Goal: Task Accomplishment & Management: Use online tool/utility

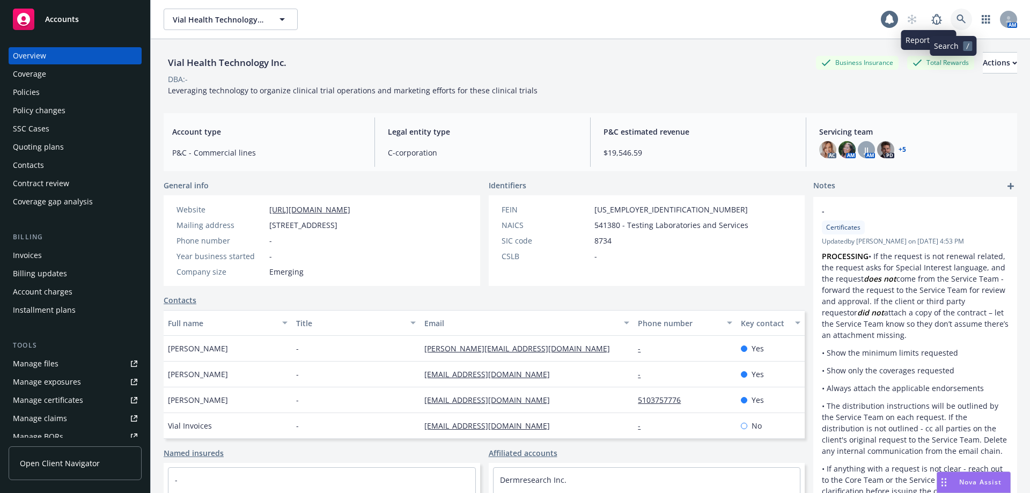
click at [956, 19] on icon at bounding box center [960, 18] width 9 height 9
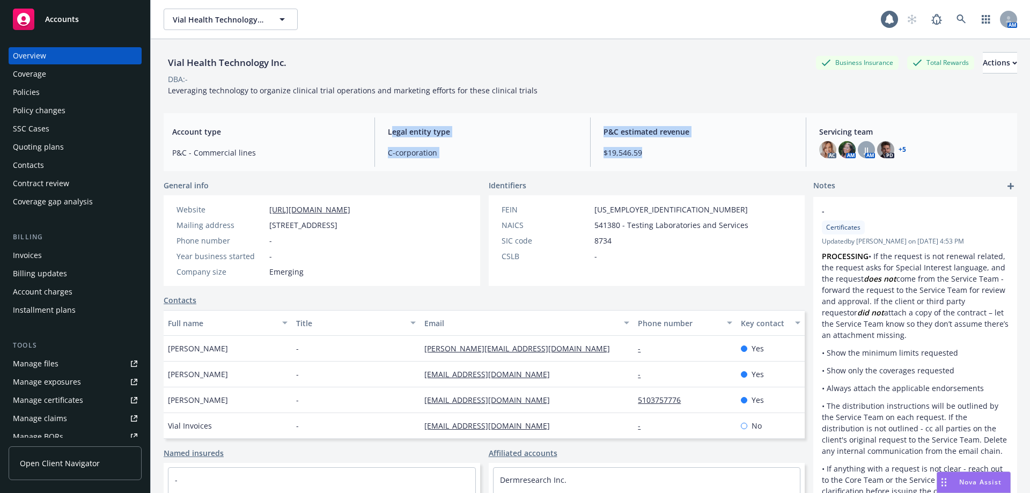
drag, startPoint x: 650, startPoint y: 161, endPoint x: 388, endPoint y: 143, distance: 262.8
click at [507, 151] on span "C-corporation" at bounding box center [482, 152] width 189 height 11
